Goal: Task Accomplishment & Management: Complete application form

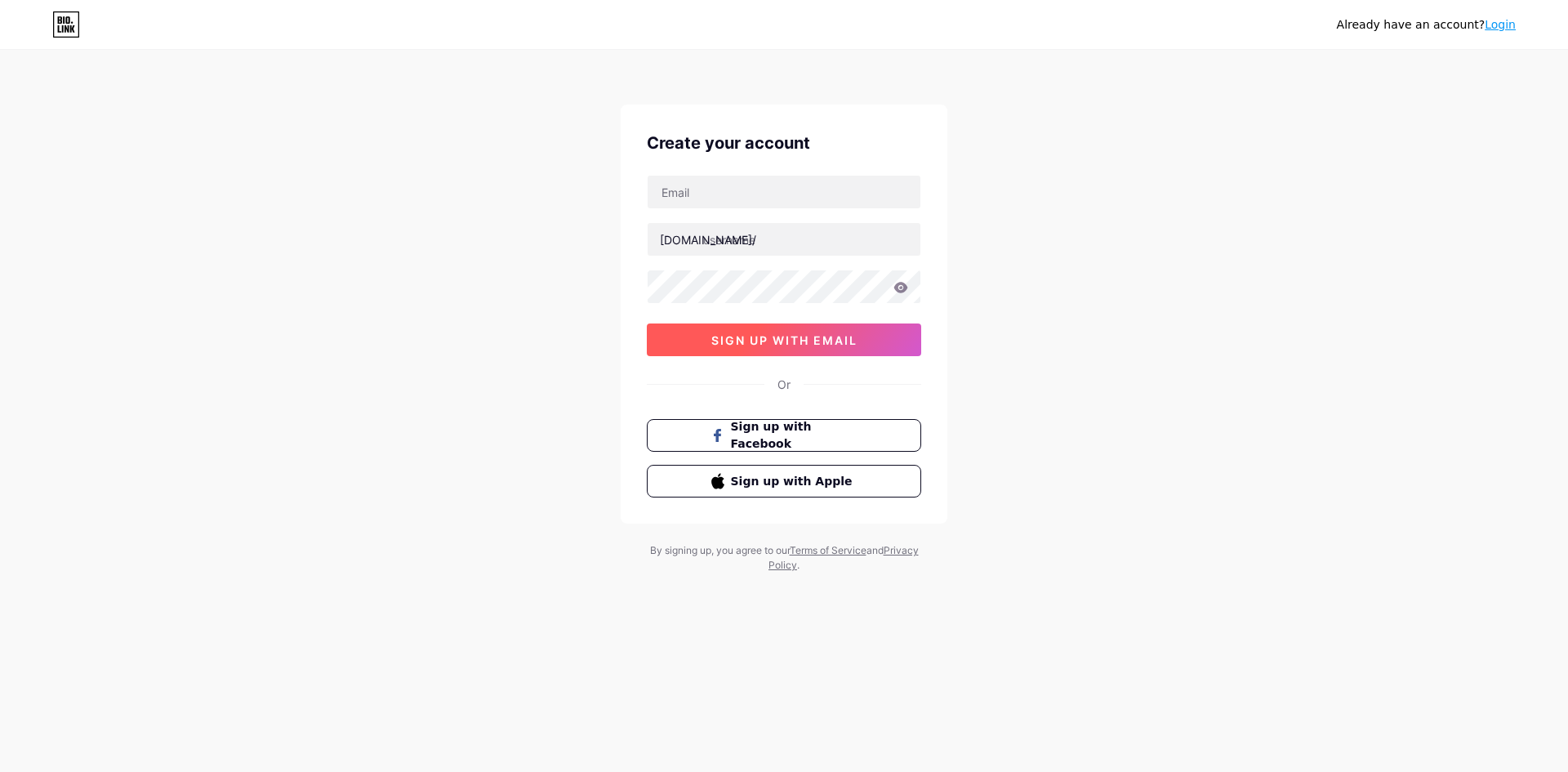
click at [782, 343] on span "sign up with email" at bounding box center [784, 340] width 146 height 14
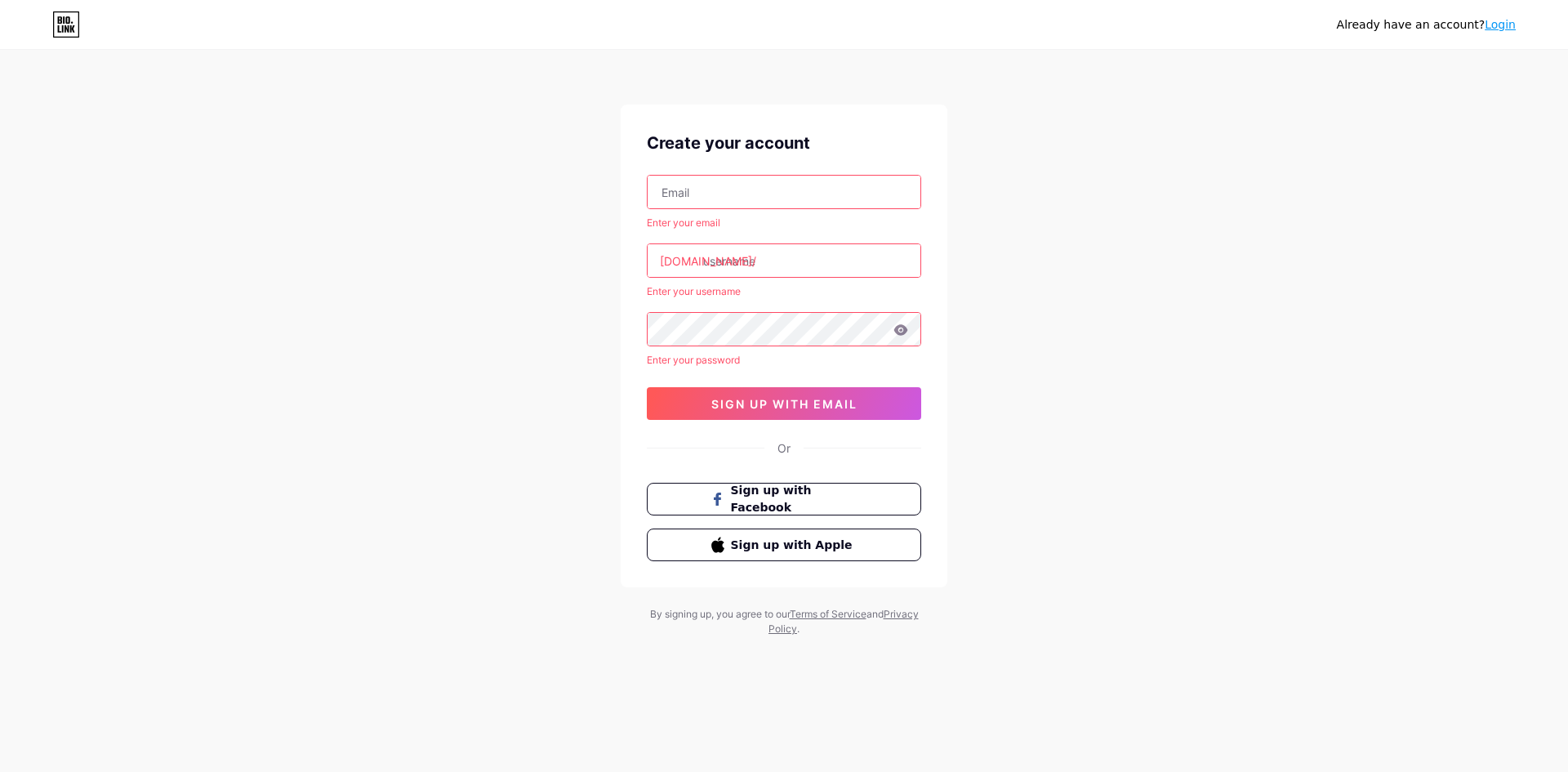
click at [745, 188] on input "text" at bounding box center [784, 192] width 273 height 33
type input "[EMAIL_ADDRESS][DOMAIN_NAME]"
click at [753, 267] on input "text" at bounding box center [784, 261] width 273 height 33
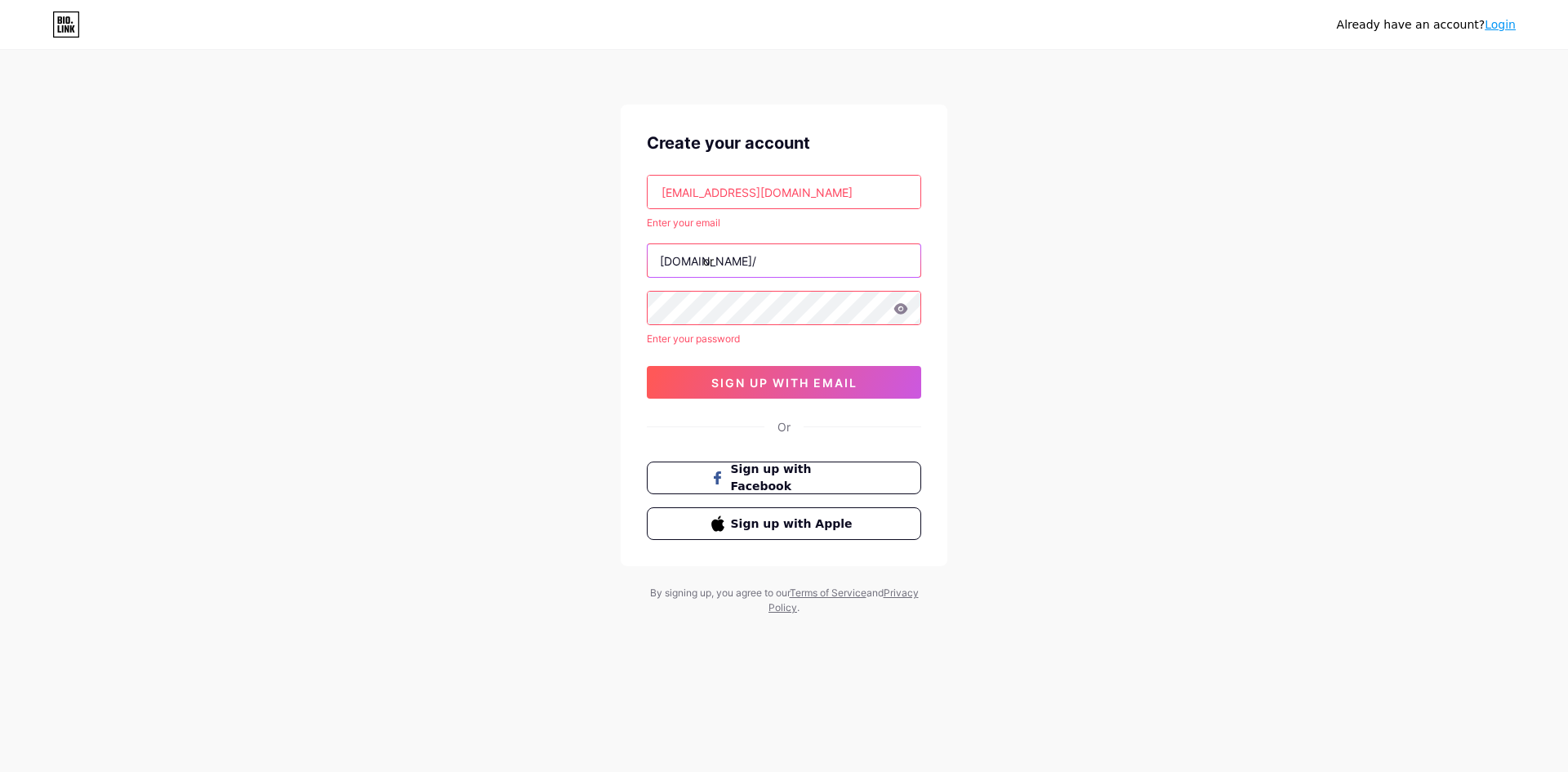
type input "or"
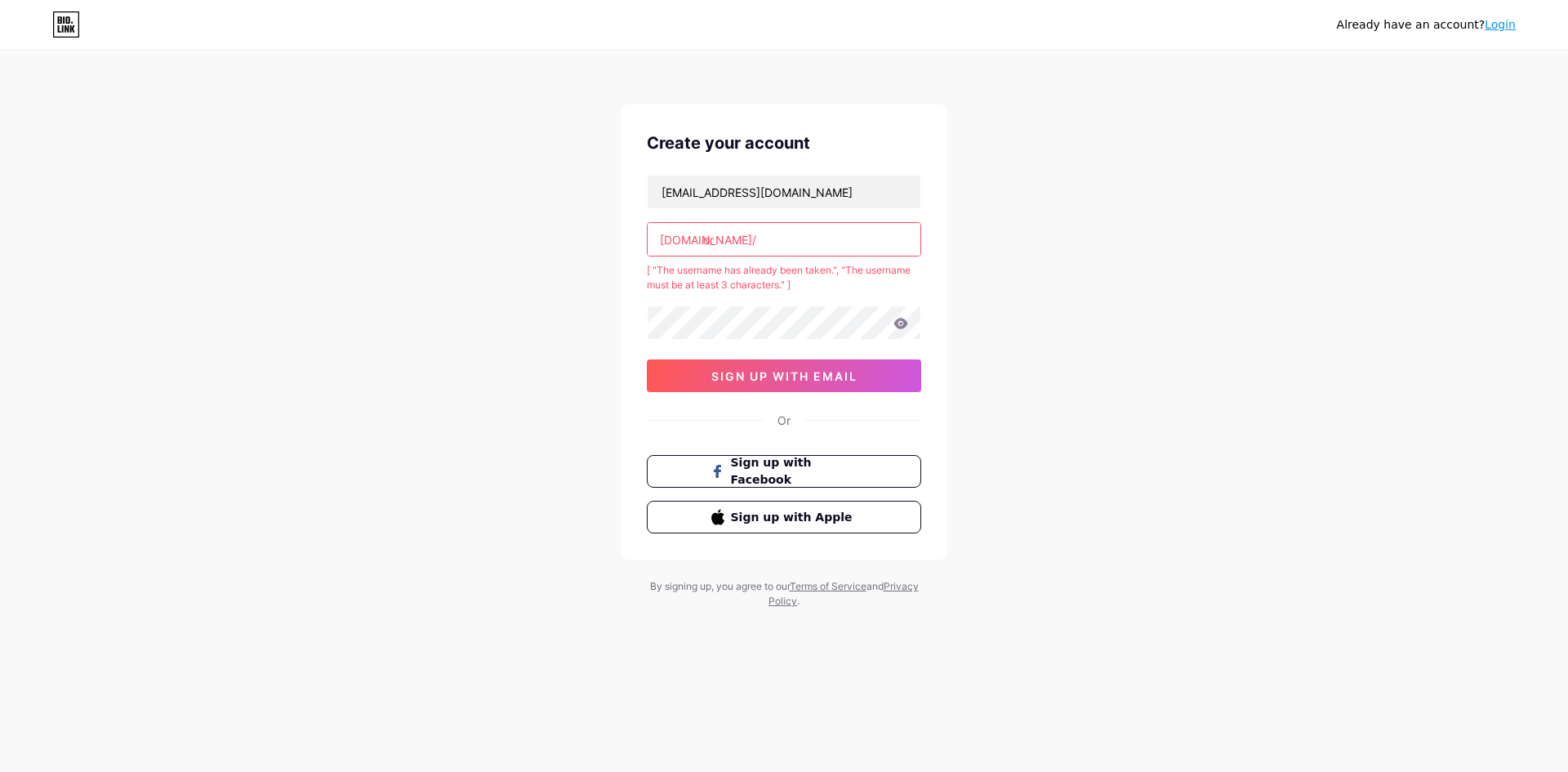
click at [755, 241] on input "or" at bounding box center [784, 240] width 273 height 33
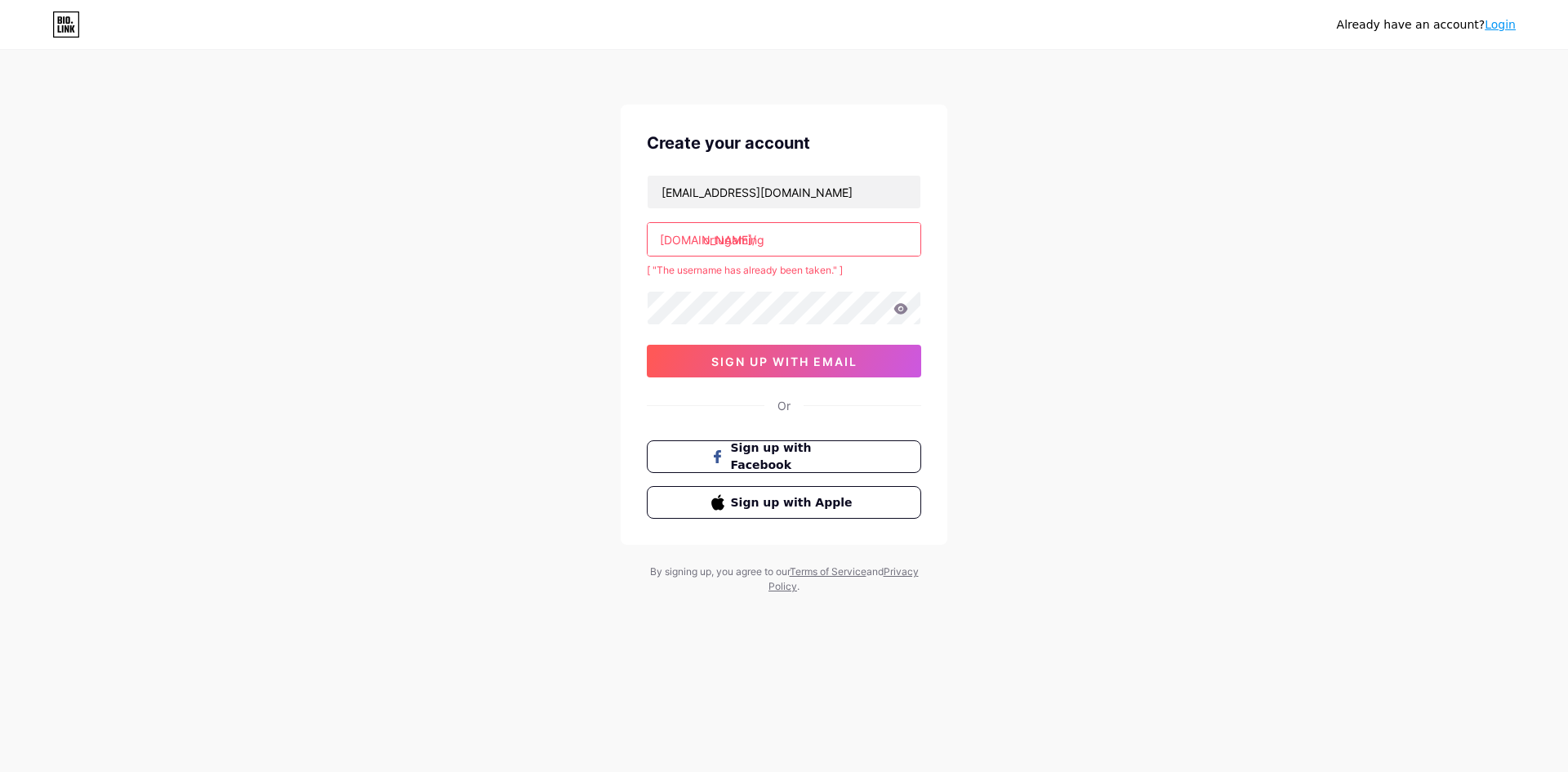
click at [801, 233] on input "ortugaming" at bounding box center [784, 240] width 273 height 33
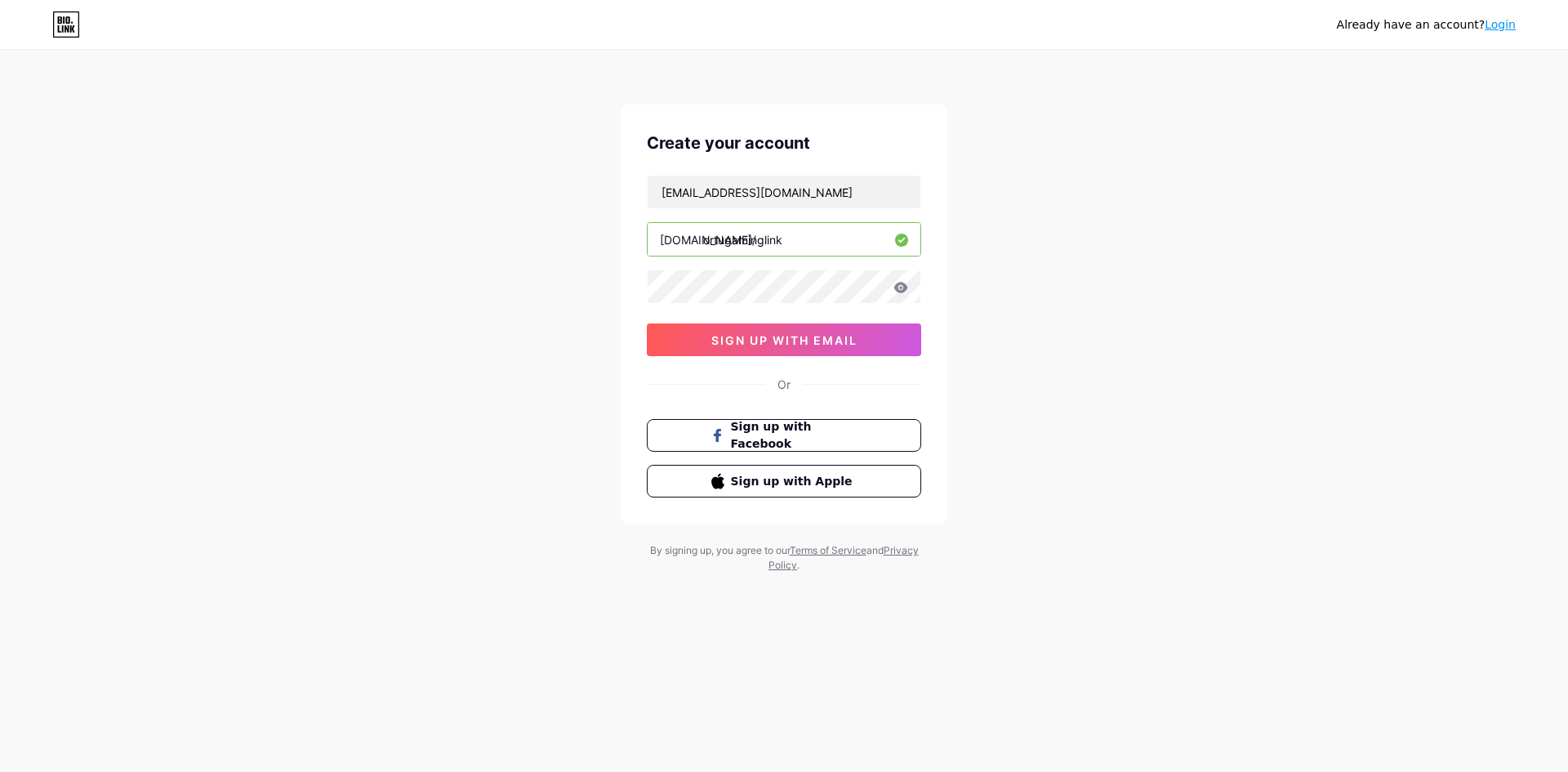
type input "ortugaminglink"
click at [824, 346] on span "sign up with email" at bounding box center [784, 340] width 146 height 14
